Goal: Use online tool/utility: Utilize a website feature to perform a specific function

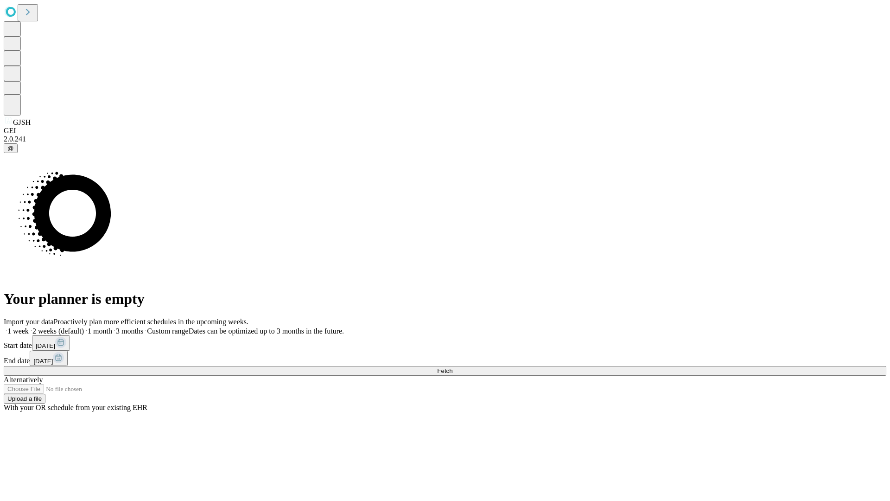
click at [453, 367] on span "Fetch" at bounding box center [444, 370] width 15 height 7
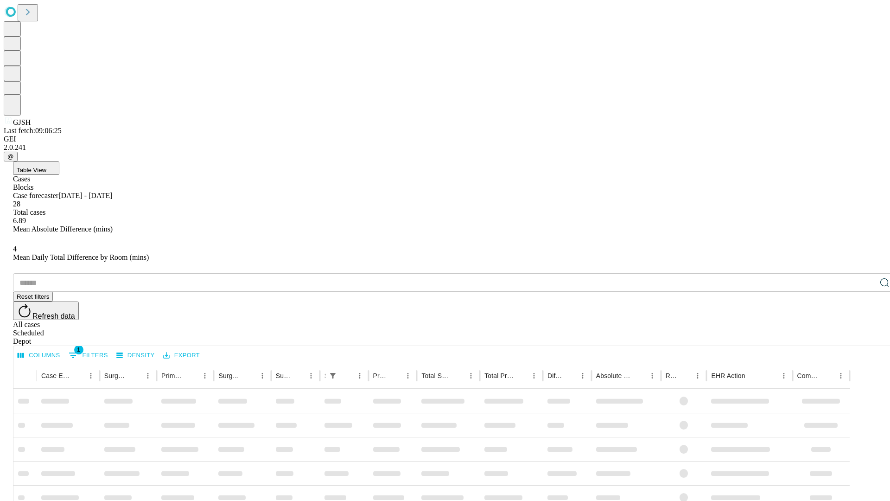
click at [46, 166] on span "Table View" at bounding box center [32, 169] width 30 height 7
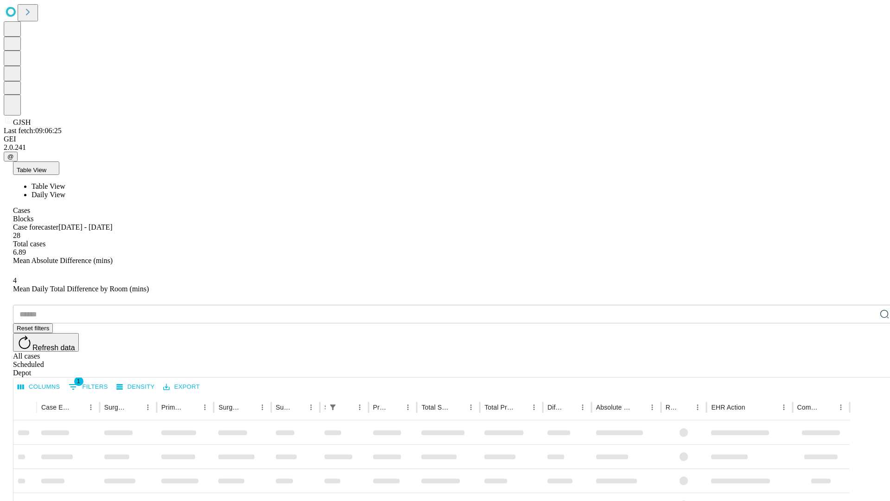
click at [65, 191] on span "Daily View" at bounding box center [49, 195] width 34 height 8
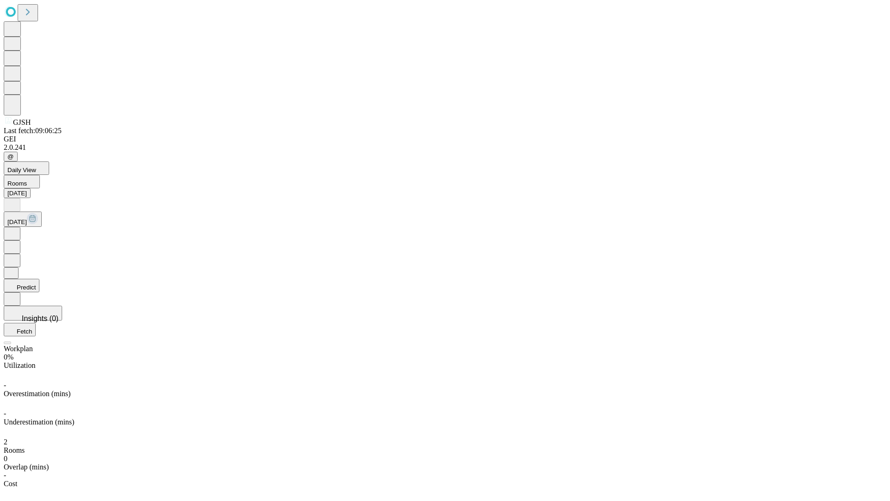
click at [39, 279] on button "Predict" at bounding box center [22, 285] width 36 height 13
